Goal: Obtain resource: Download file/media

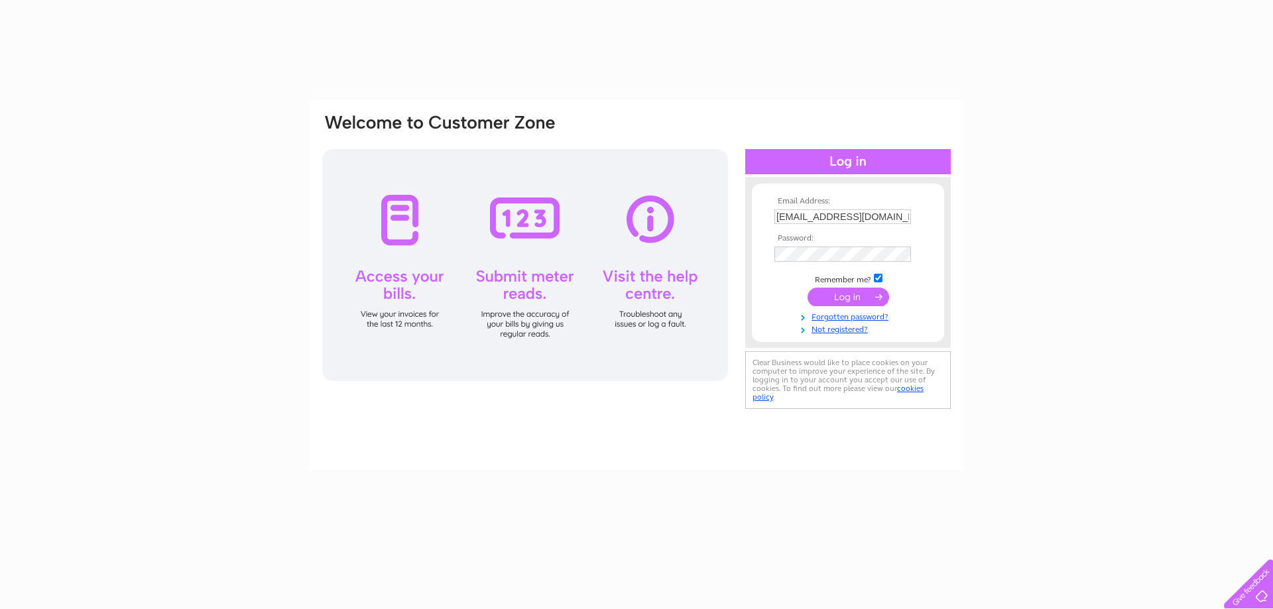
click at [849, 297] on input "submit" at bounding box center [849, 297] width 82 height 19
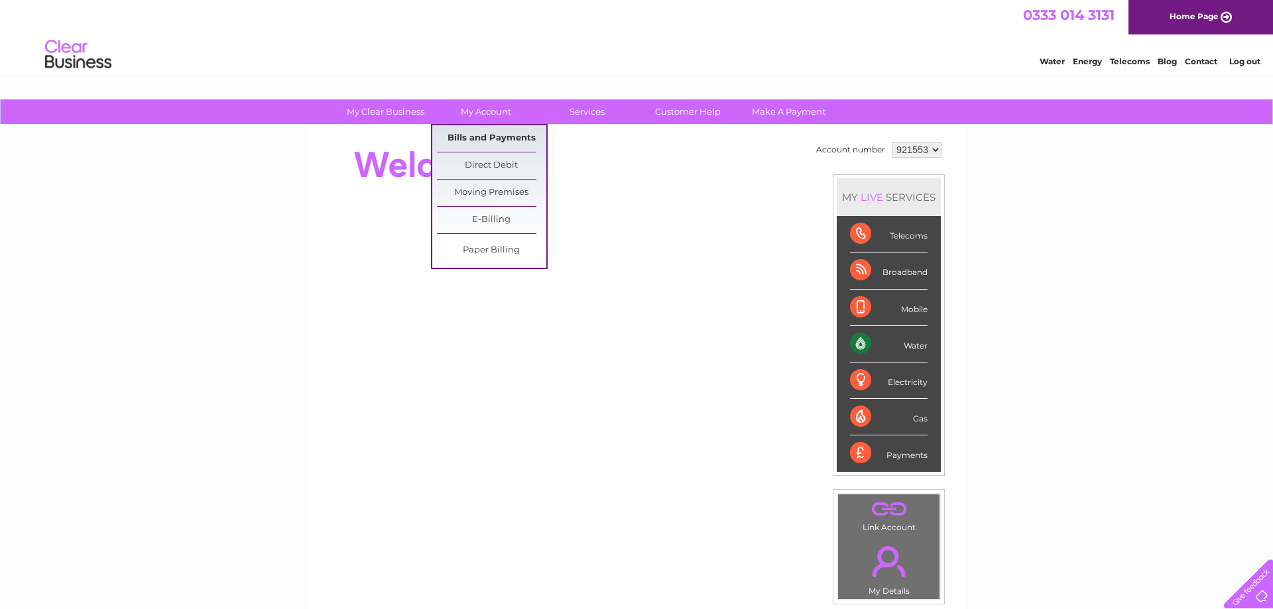
click at [505, 133] on link "Bills and Payments" at bounding box center [491, 138] width 109 height 27
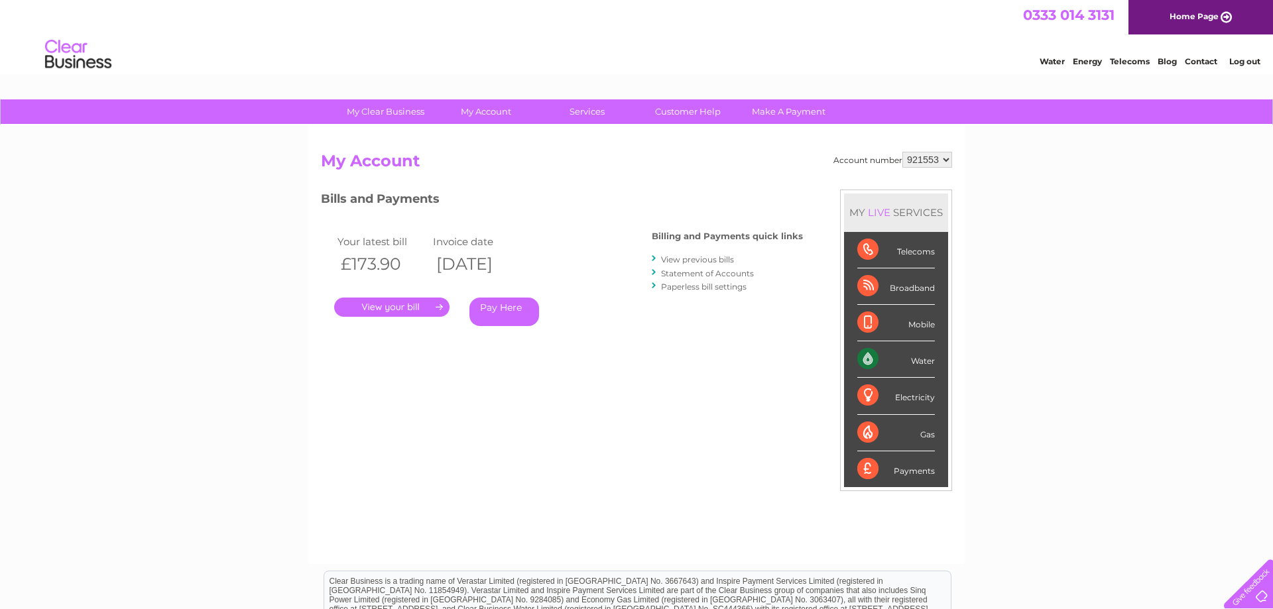
click at [411, 306] on link "." at bounding box center [391, 307] width 115 height 19
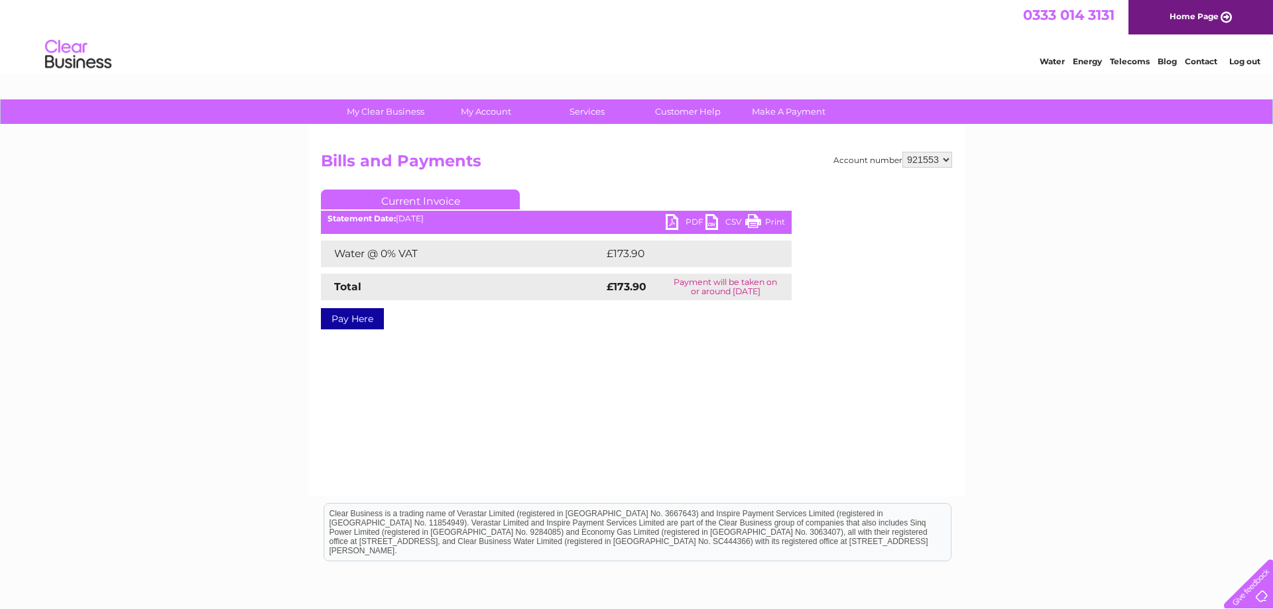
click at [670, 221] on link "PDF" at bounding box center [686, 223] width 40 height 19
click at [902, 152] on select "921553 921555" at bounding box center [927, 160] width 50 height 16
select select "921555"
click option "921555" at bounding box center [0, 0] width 0 height 0
click at [688, 225] on link "PDF" at bounding box center [686, 223] width 40 height 19
